Goal: Transaction & Acquisition: Subscribe to service/newsletter

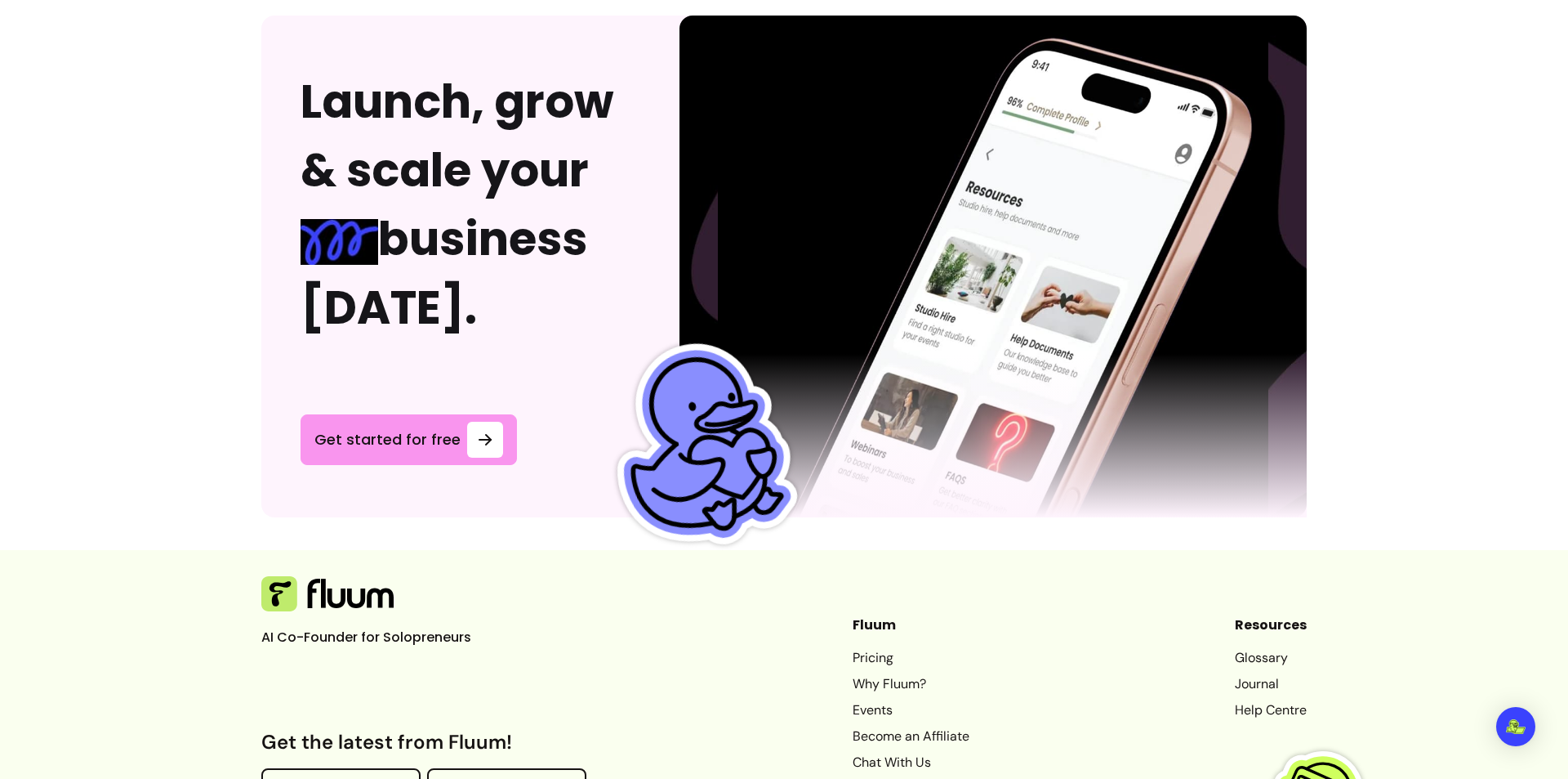
scroll to position [4228, 0]
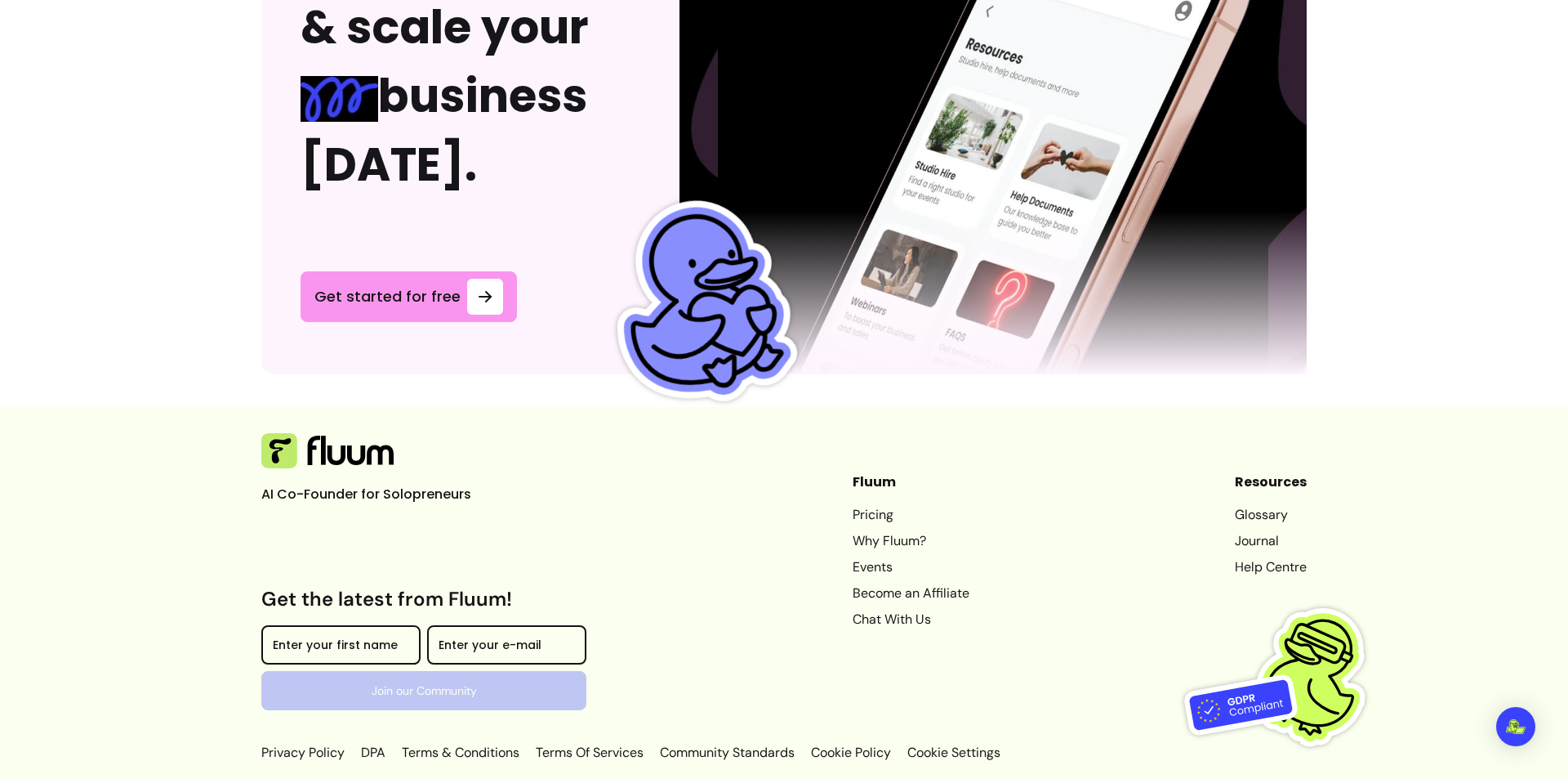
click at [879, 531] on link "Why Fluum?" at bounding box center [911, 540] width 117 height 19
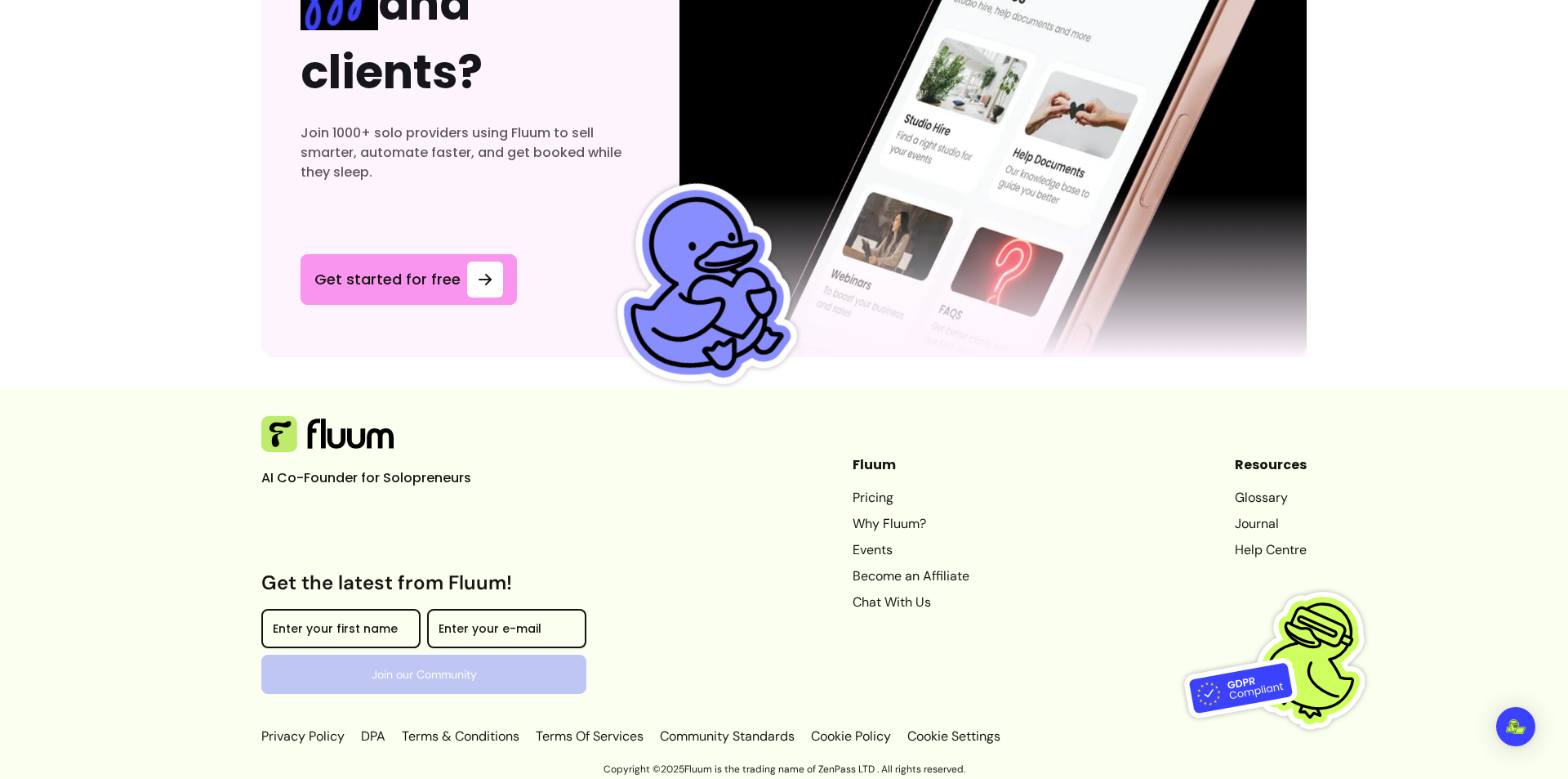
scroll to position [4881, 0]
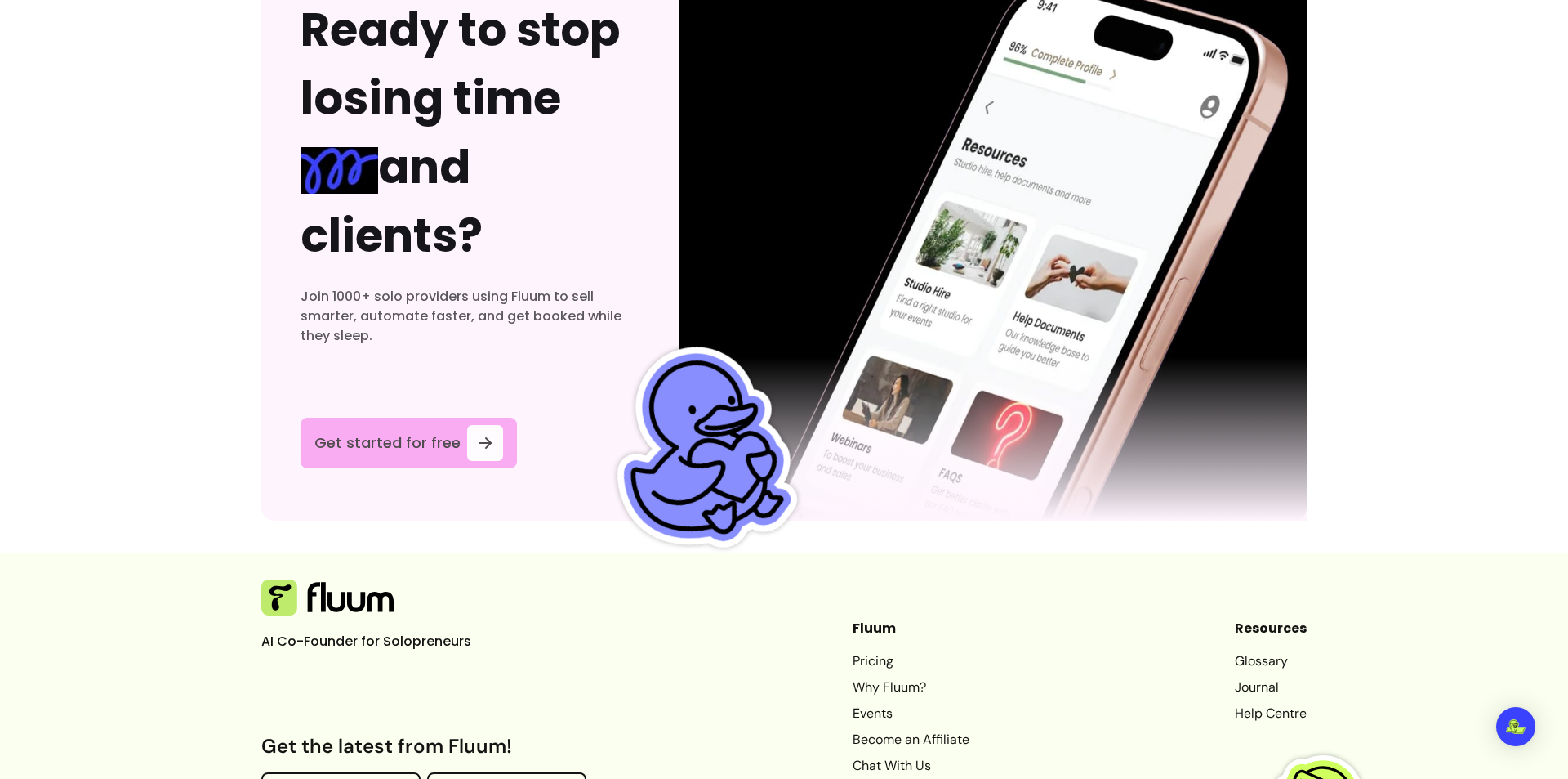
click at [439, 448] on span "Get started for free" at bounding box center [388, 442] width 146 height 23
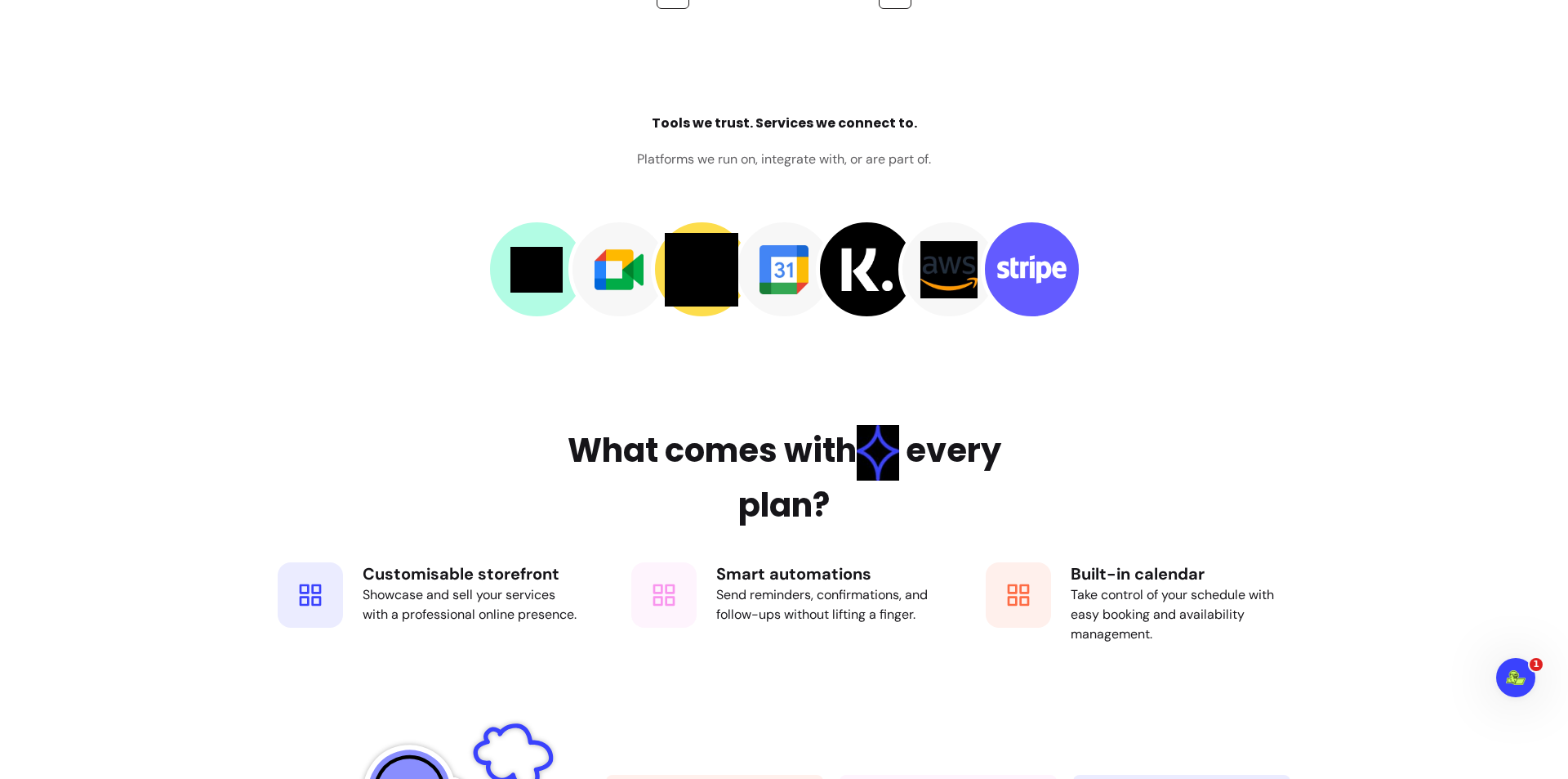
scroll to position [2124, 0]
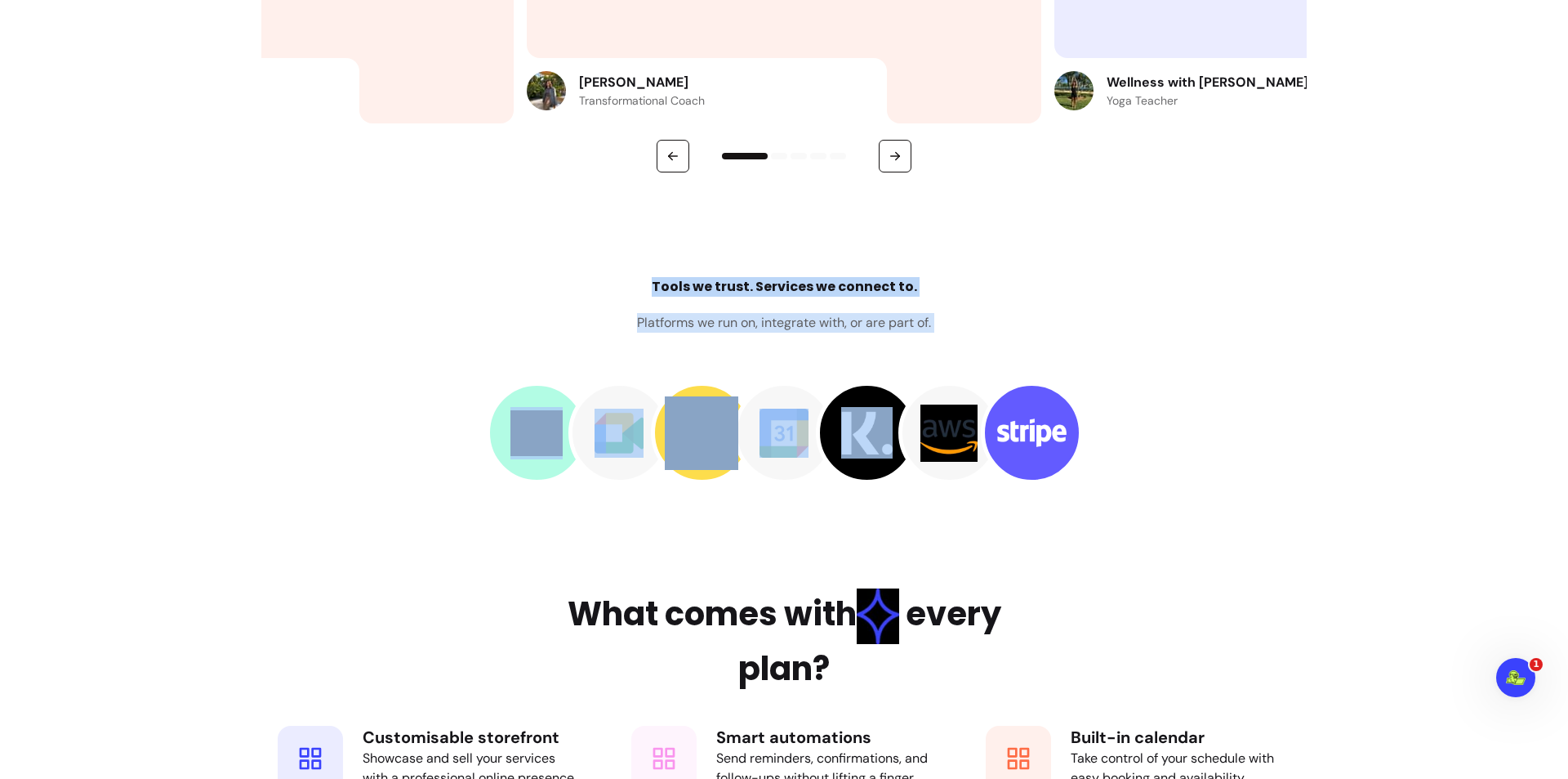
drag, startPoint x: 493, startPoint y: 248, endPoint x: 878, endPoint y: 386, distance: 409.0
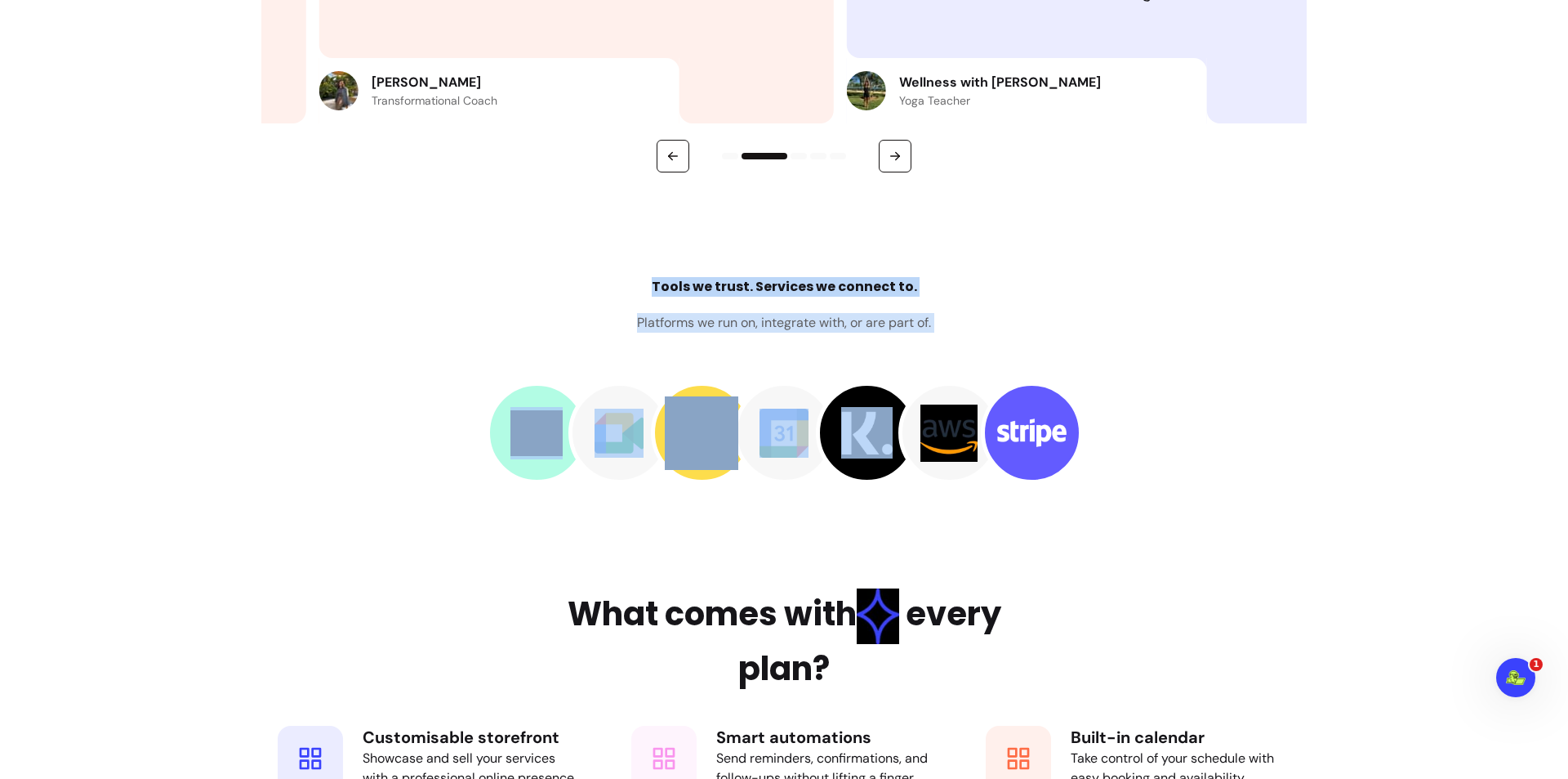
click at [739, 289] on h4 "Tools we trust. Services we connect to." at bounding box center [784, 286] width 266 height 19
